Goal: Transaction & Acquisition: Purchase product/service

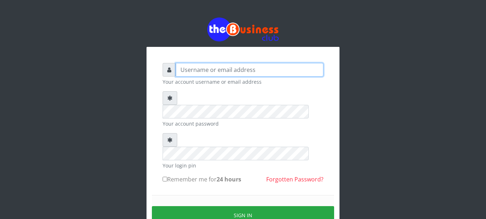
type input "Busybrain2"
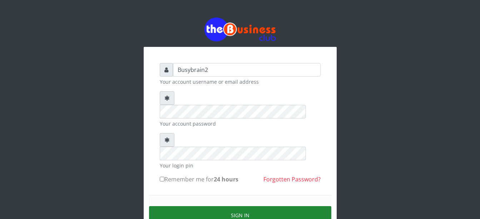
click at [236, 206] on button "Sign in" at bounding box center [240, 215] width 182 height 18
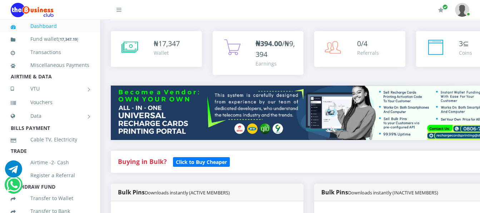
scroll to position [215, 0]
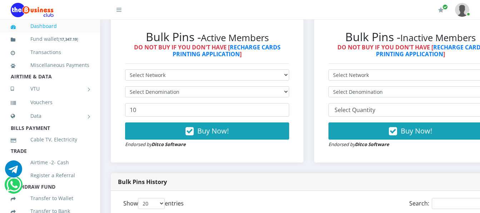
click at [224, 62] on div "Bulk Pins - Active Members DO NOT BUY IF YOU DON'T HAVE [ RECHARGE CARDS PRINTI…" at bounding box center [207, 89] width 178 height 132
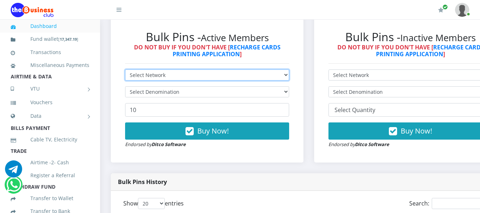
click at [224, 69] on select "Select Network MTN Globacom 9Mobile Airtel" at bounding box center [207, 74] width 164 height 11
select select "MTN"
click at [125, 69] on select "Select Network MTN Globacom 9Mobile Airtel" at bounding box center [207, 74] width 164 height 11
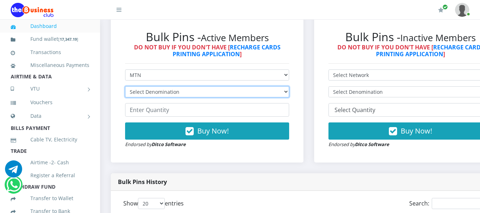
click at [221, 86] on select "Select Denomination MTN NGN100 - ₦96.99 MTN NGN200 - ₦193.98 MTN NGN400 - ₦387.…" at bounding box center [207, 91] width 164 height 11
